Goal: Task Accomplishment & Management: Manage account settings

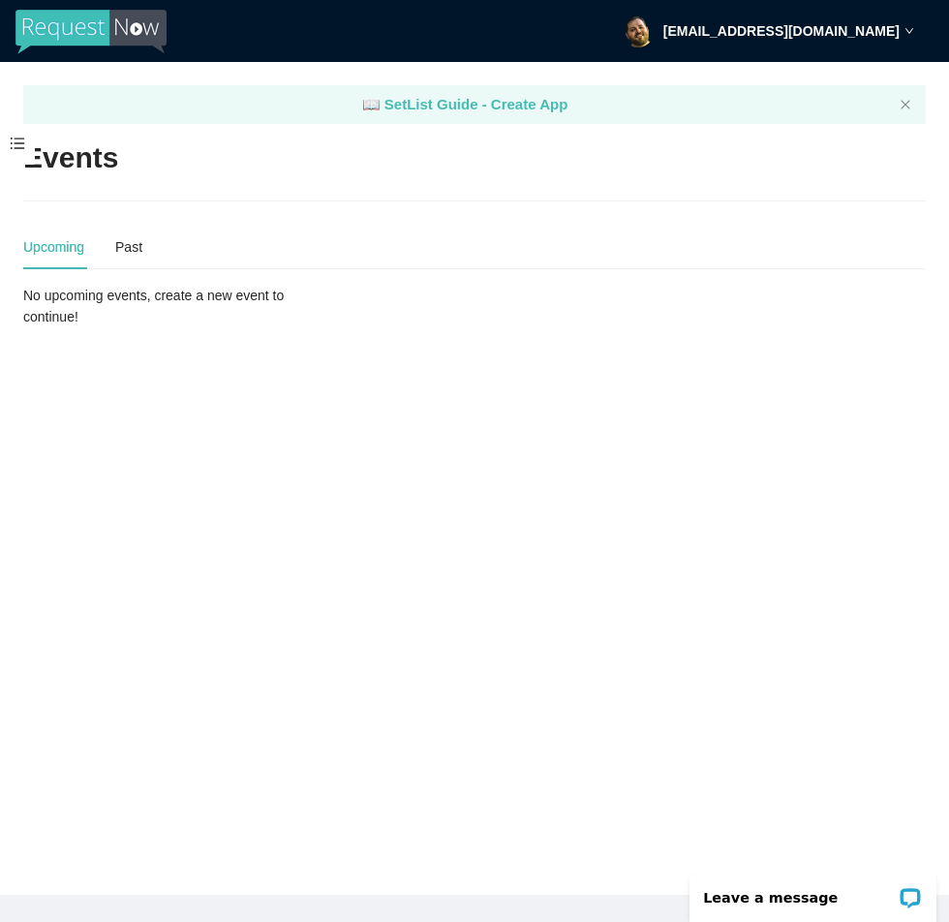
click at [810, 31] on strong "[EMAIL_ADDRESS][DOMAIN_NAME]" at bounding box center [782, 30] width 236 height 15
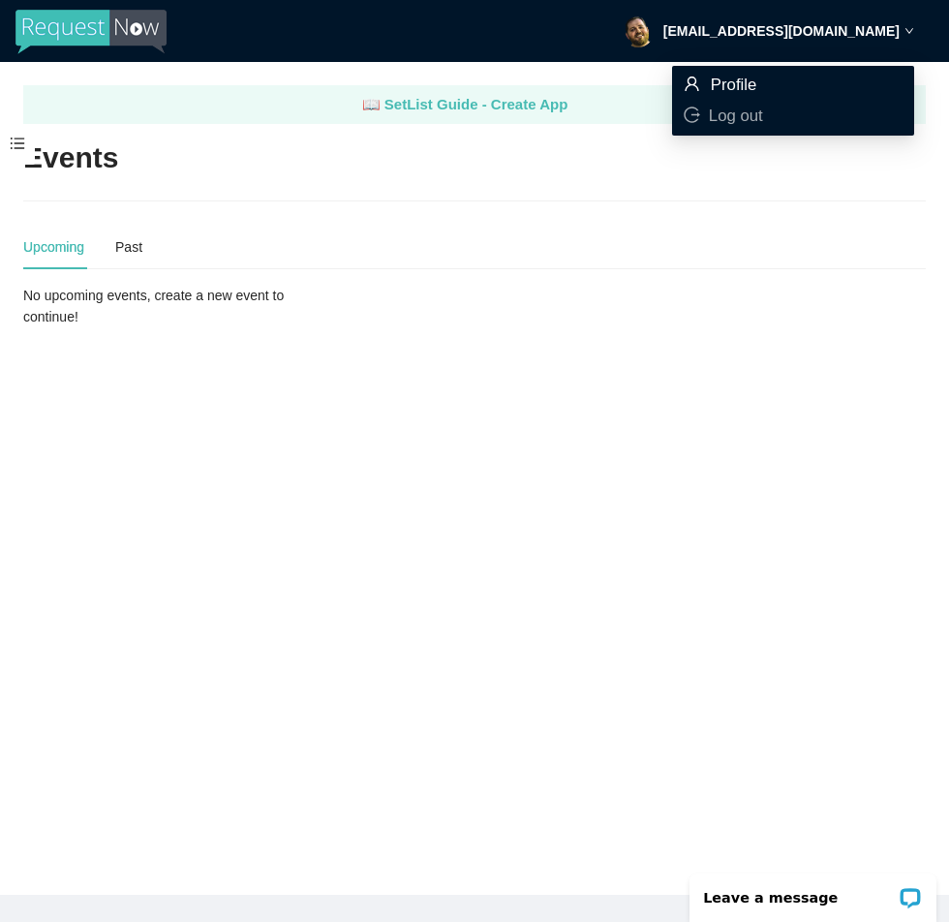
click at [769, 81] on span "Profile" at bounding box center [793, 85] width 219 height 21
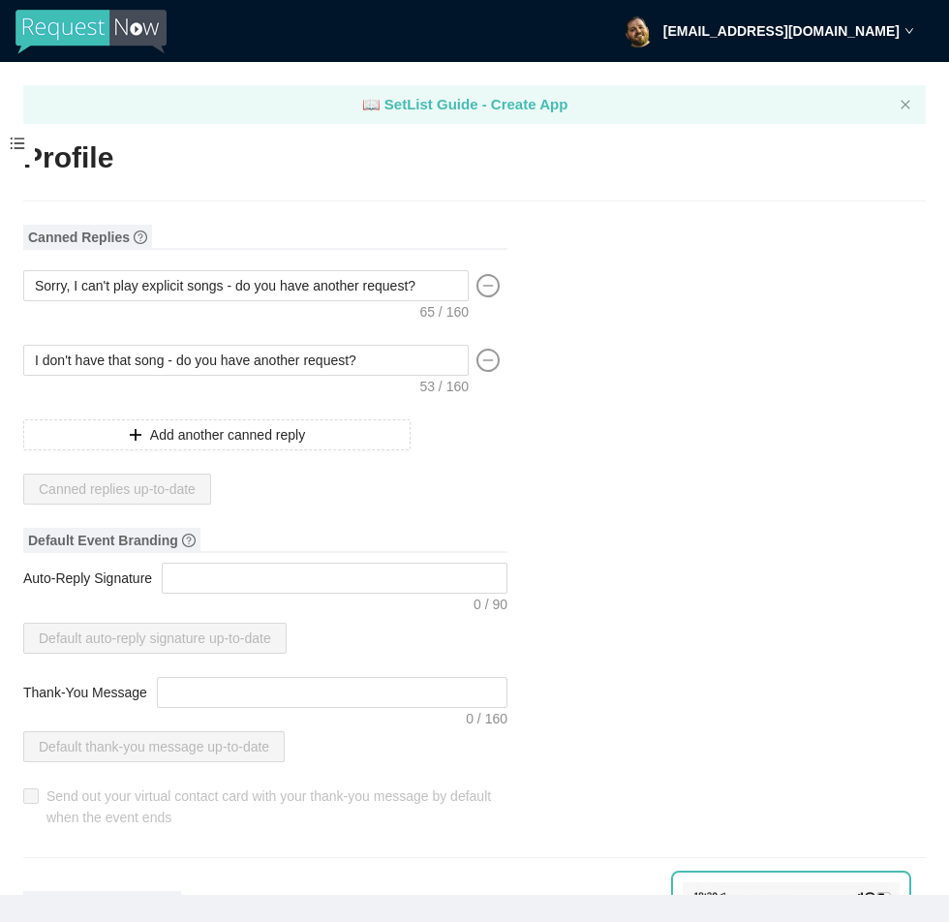
type textarea "[URL][DOMAIN_NAME]"
type input "[PERSON_NAME] Music"
type input "DJ"
type input "[PHONE_NUMBER]"
type input "[EMAIL_ADDRESS][DOMAIN_NAME]"
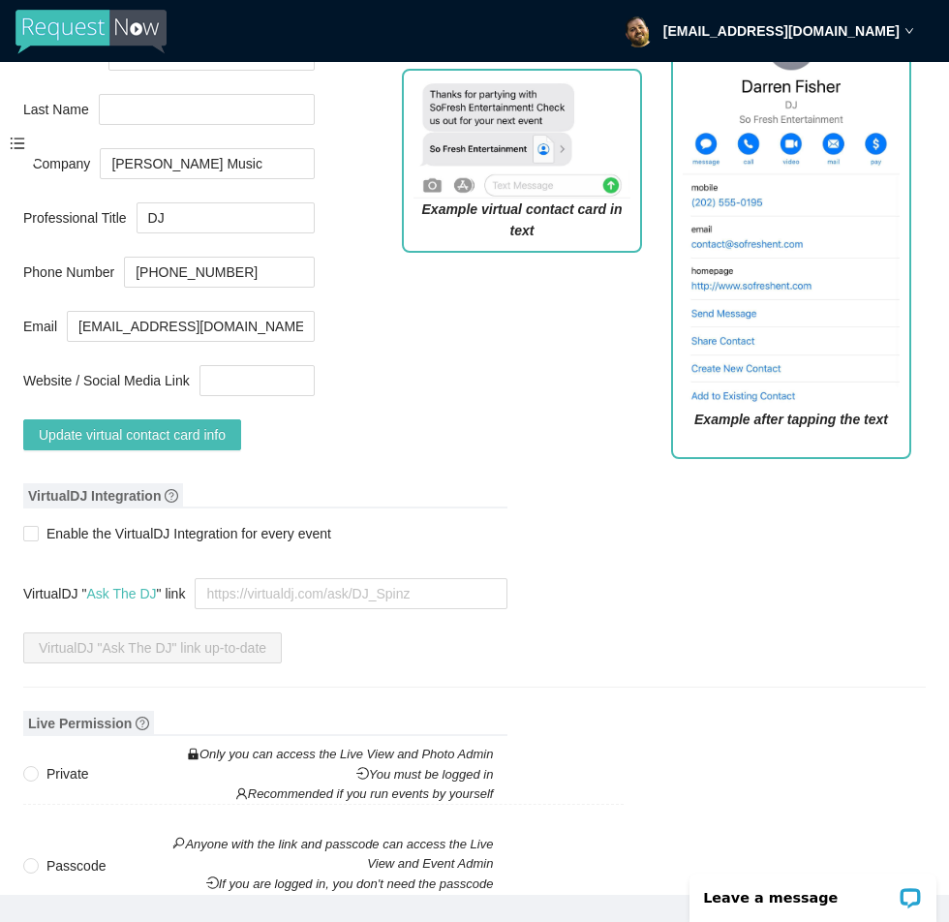
scroll to position [869, 0]
